Goal: Transaction & Acquisition: Purchase product/service

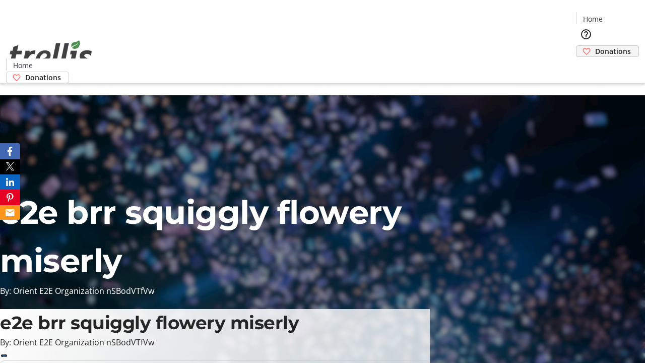
click at [595, 46] on span "Donations" at bounding box center [613, 51] width 36 height 11
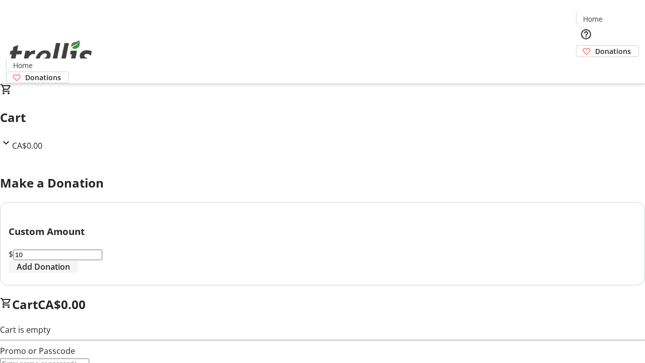
click at [70, 273] on span "Add Donation" at bounding box center [43, 267] width 53 height 12
select select "CA"
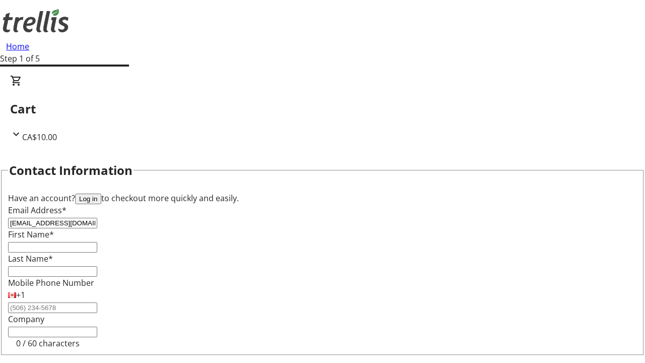
type input "[EMAIL_ADDRESS][DOMAIN_NAME]"
type input "Eryn"
type input "[PERSON_NAME]"
type input "[STREET_ADDRESS][PERSON_NAME]"
type input "Kelowna"
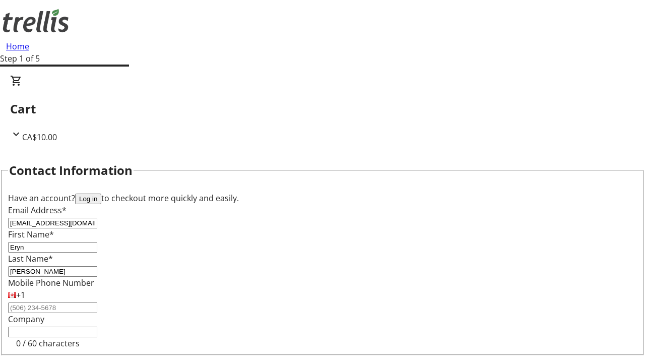
select select "BC"
type input "Kelowna"
type input "V1Y 0C2"
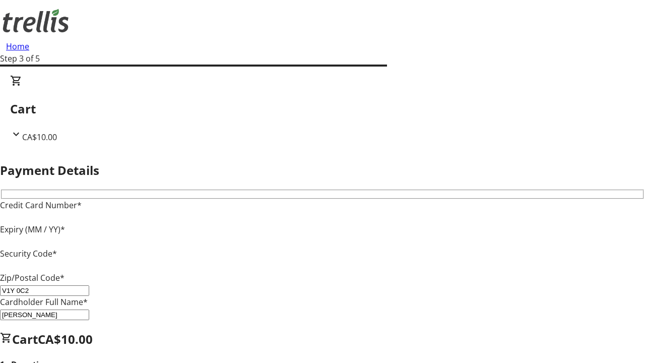
type input "V1Y 0C2"
